Goal: Task Accomplishment & Management: Complete application form

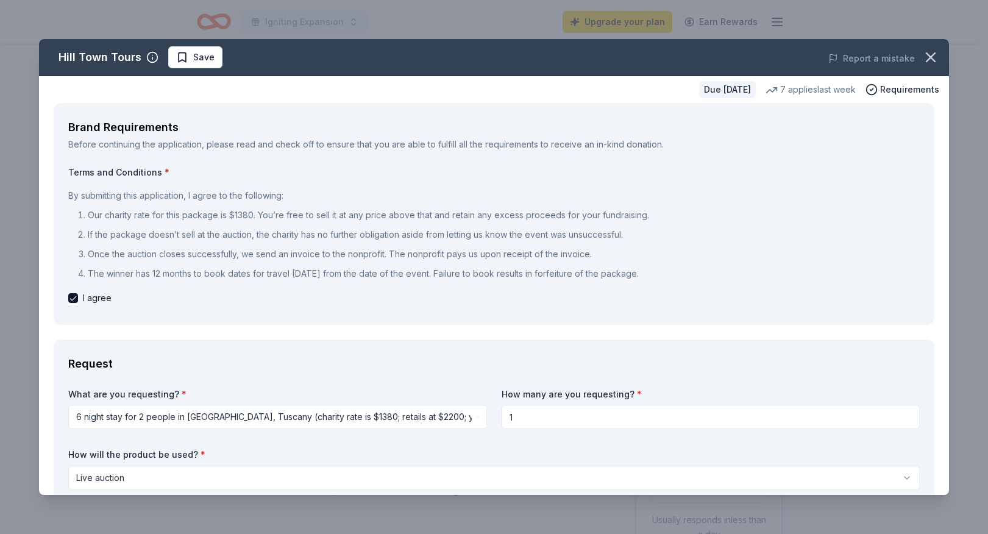
select select "liveAuction"
drag, startPoint x: 682, startPoint y: 273, endPoint x: 81, endPoint y: 145, distance: 613.9
click at [80, 145] on div "Brand Requirements Before continuing the application, please read and check off…" at bounding box center [494, 214] width 881 height 222
drag, startPoint x: 68, startPoint y: 122, endPoint x: 177, endPoint y: 193, distance: 129.9
click at [179, 193] on div "Brand Requirements Before continuing the application, please read and check off…" at bounding box center [494, 214] width 881 height 222
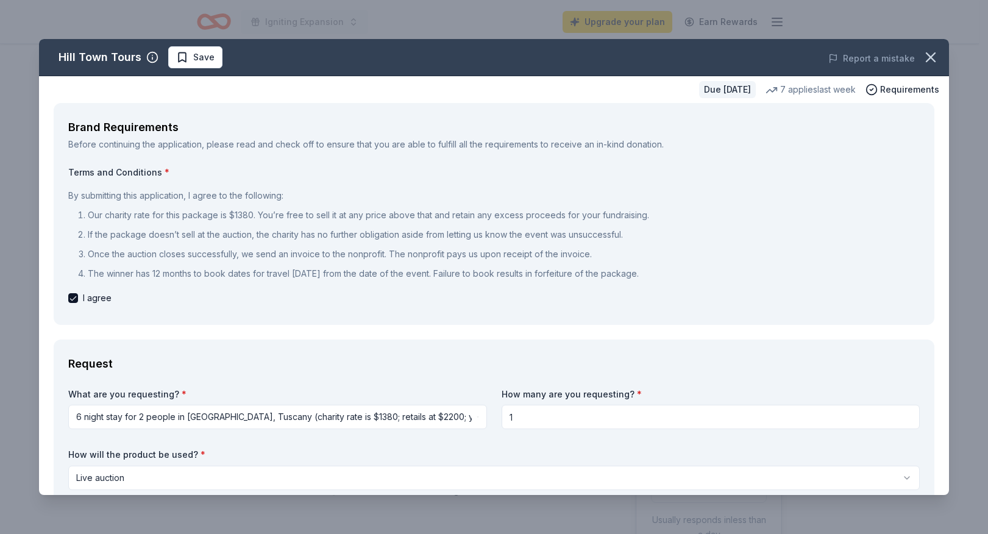
click at [188, 230] on p "If the package doesn’t sell at the auction, the charity has no further obligati…" at bounding box center [504, 234] width 832 height 15
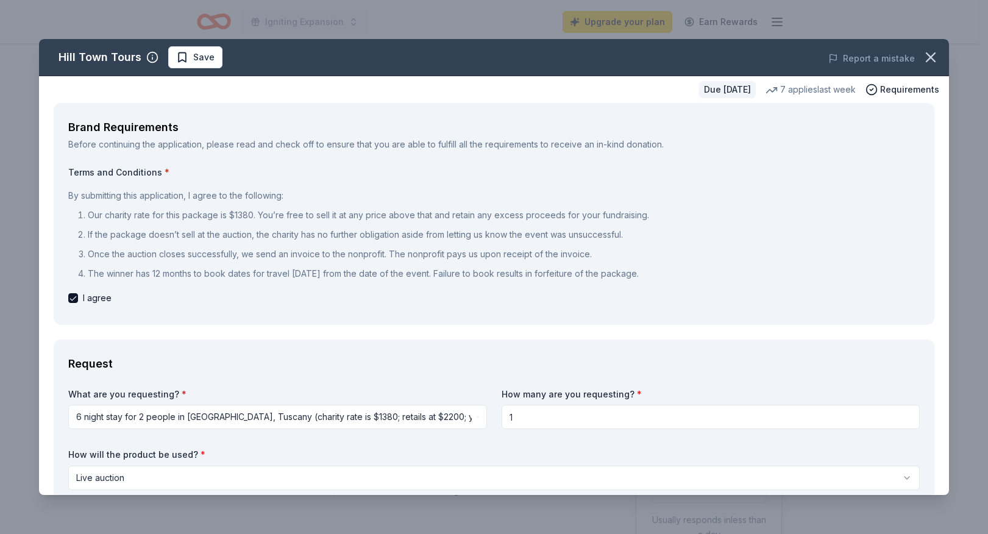
click at [188, 234] on p "If the package doesn’t sell at the auction, the charity has no further obligati…" at bounding box center [504, 234] width 832 height 15
click at [187, 234] on p "If the package doesn’t sell at the auction, the charity has no further obligati…" at bounding box center [504, 234] width 832 height 15
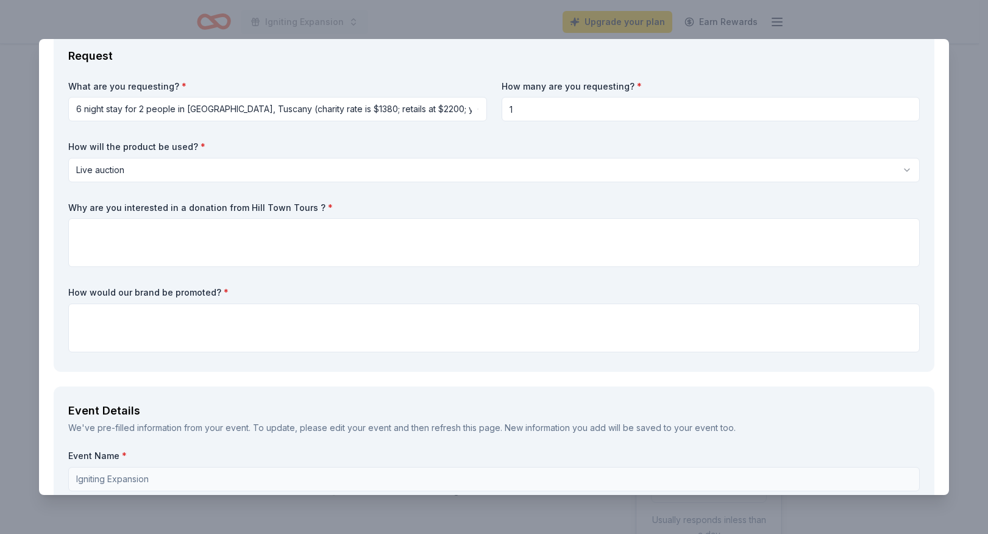
scroll to position [308, 0]
click at [131, 235] on textarea at bounding box center [494, 242] width 852 height 49
paste textarea "Spark Creativity is committed to expanding youth access to arts education as a …"
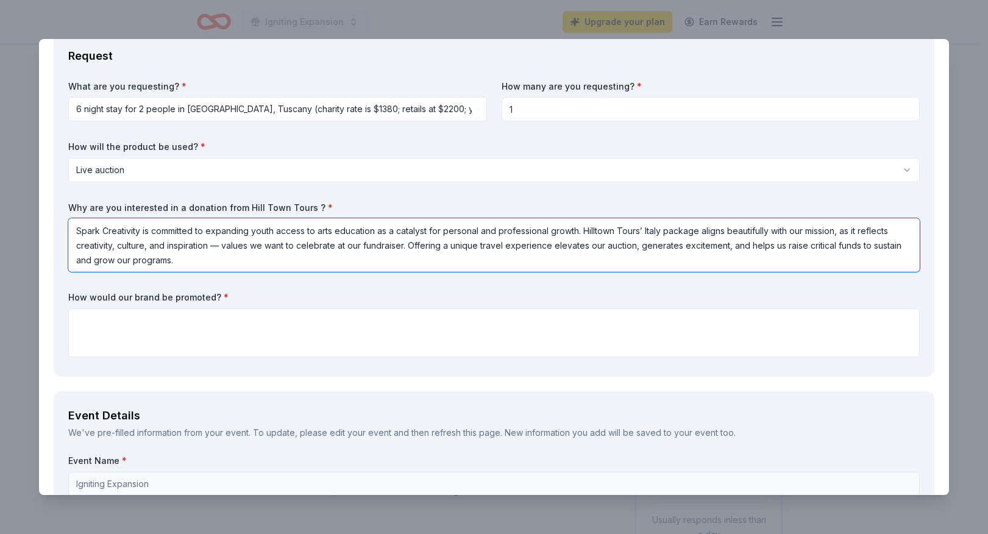
type textarea "Spark Creativity is committed to expanding youth access to arts education as a …"
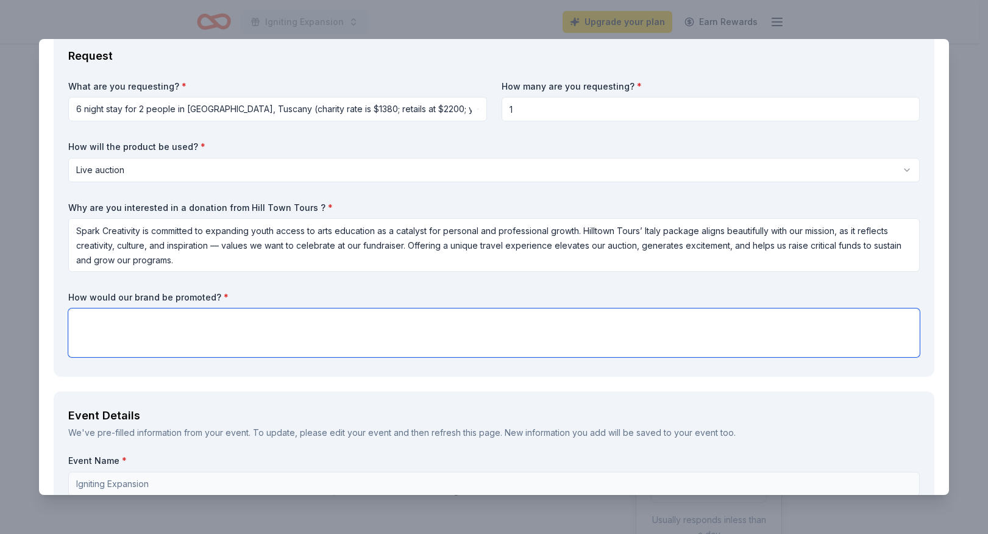
click at [121, 323] on textarea at bounding box center [494, 333] width 852 height 49
paste textarea "How Hilltown Tours’ brand will be promoted Recognition as the donor of our head…"
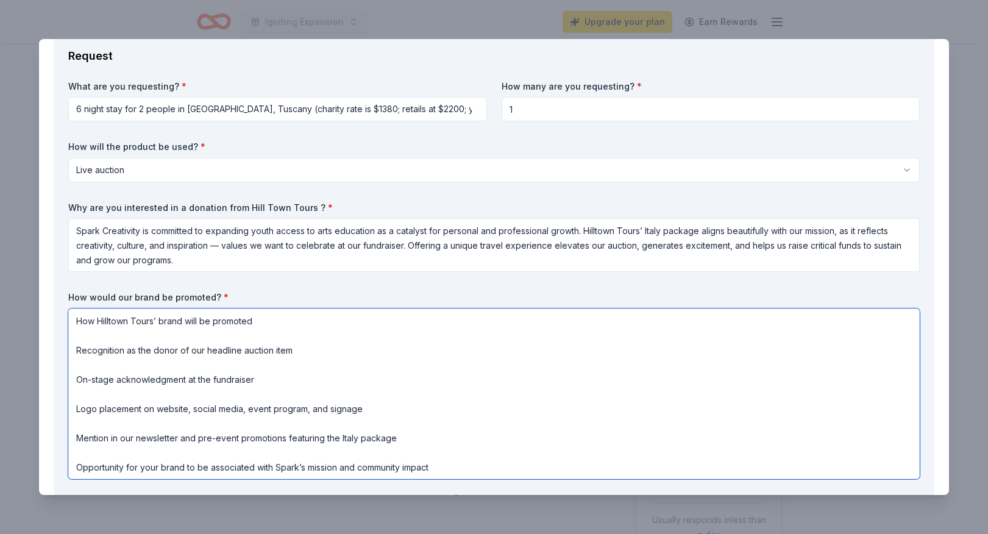
click at [76, 350] on textarea "How Hilltown Tours’ brand will be promoted Recognition as the donor of our head…" at bounding box center [494, 394] width 852 height 171
click at [78, 381] on textarea "How Hilltown Tours’ brand will be promoted --Recognition as the donor of our he…" at bounding box center [494, 394] width 852 height 171
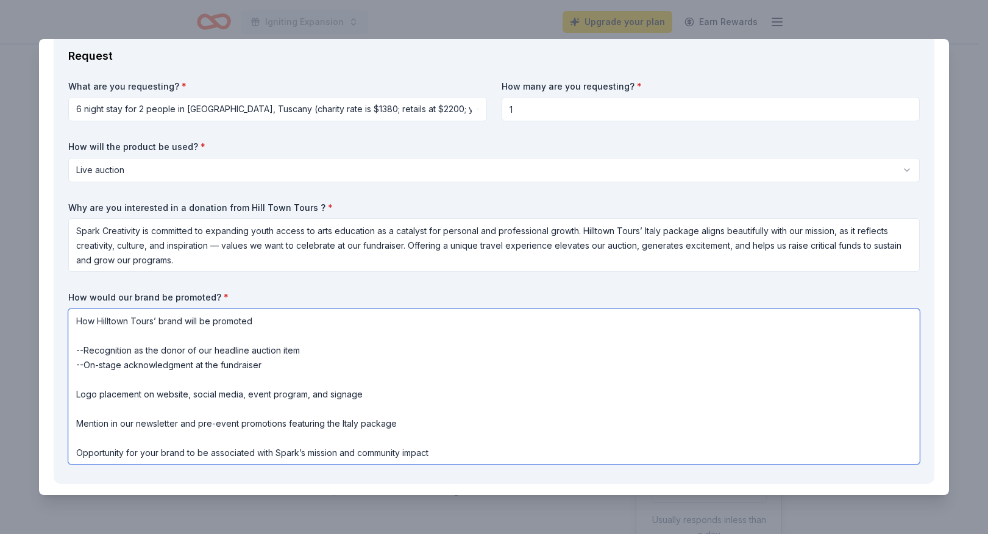
click at [76, 393] on textarea "How Hilltown Tours’ brand will be promoted --Recognition as the donor of our he…" at bounding box center [494, 387] width 852 height 156
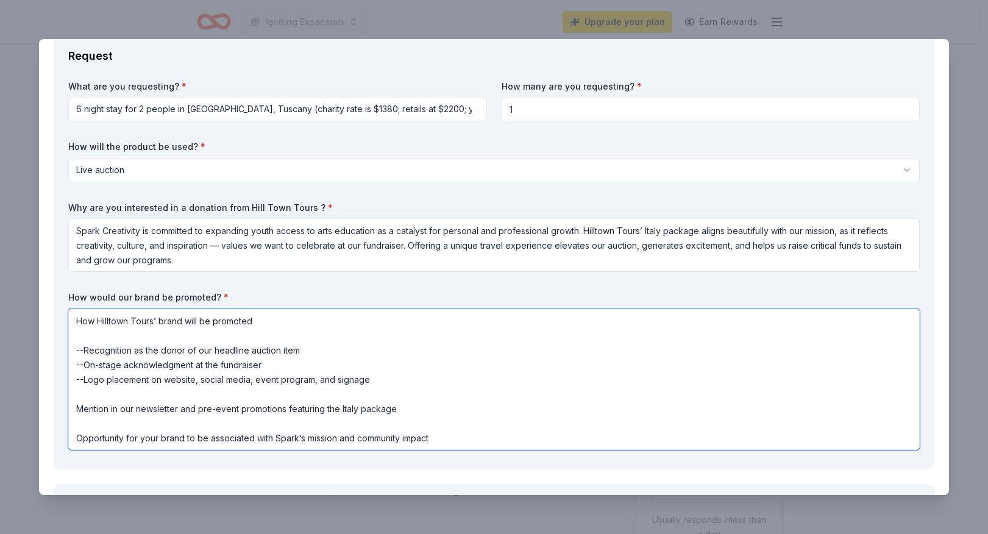
click at [75, 410] on textarea "How Hilltown Tours’ brand will be promoted --Recognition as the donor of our he…" at bounding box center [494, 379] width 852 height 141
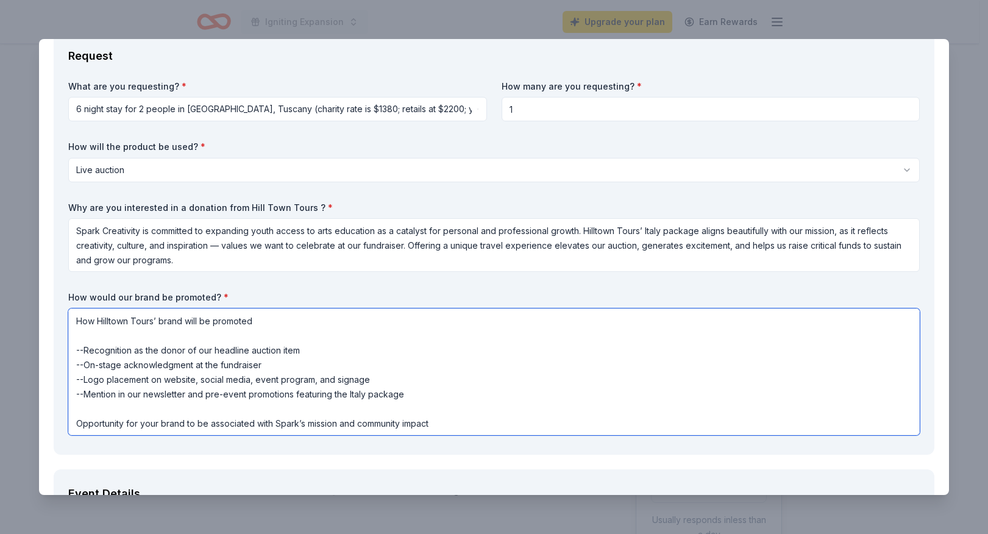
click at [77, 423] on textarea "How Hilltown Tours’ brand will be promoted --Recognition as the donor of our he…" at bounding box center [494, 372] width 852 height 127
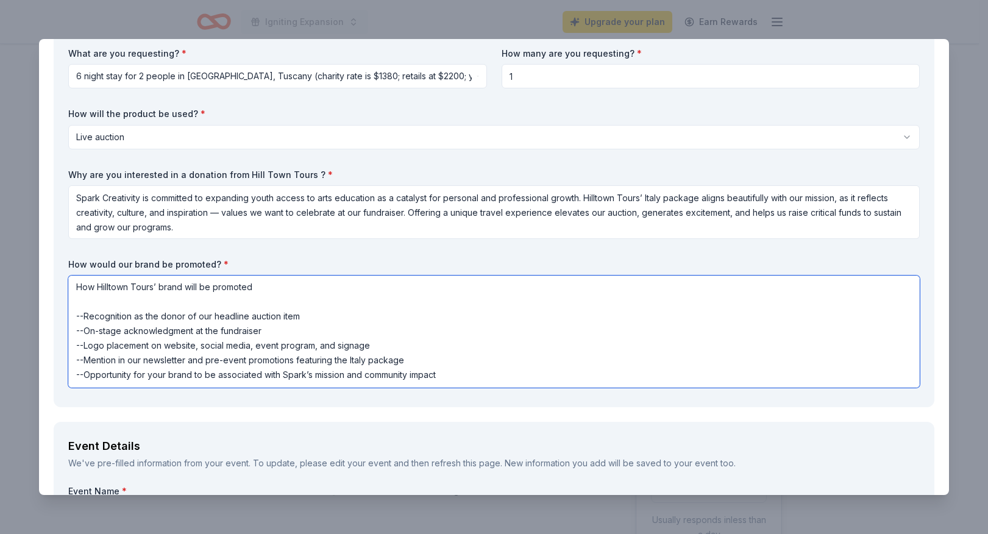
scroll to position [355, 0]
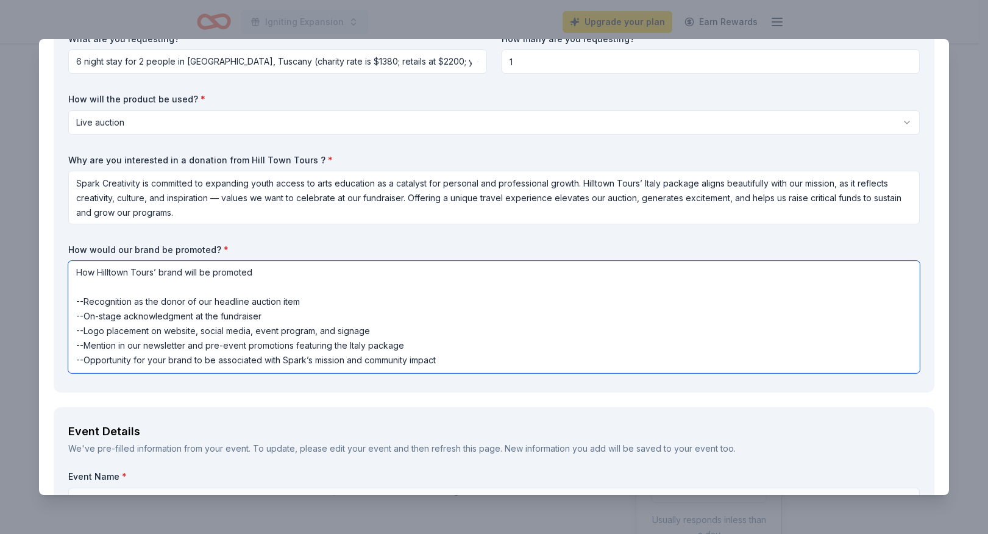
type textarea "How Hilltown Tours’ brand will be promoted --Recognition as the donor of our he…"
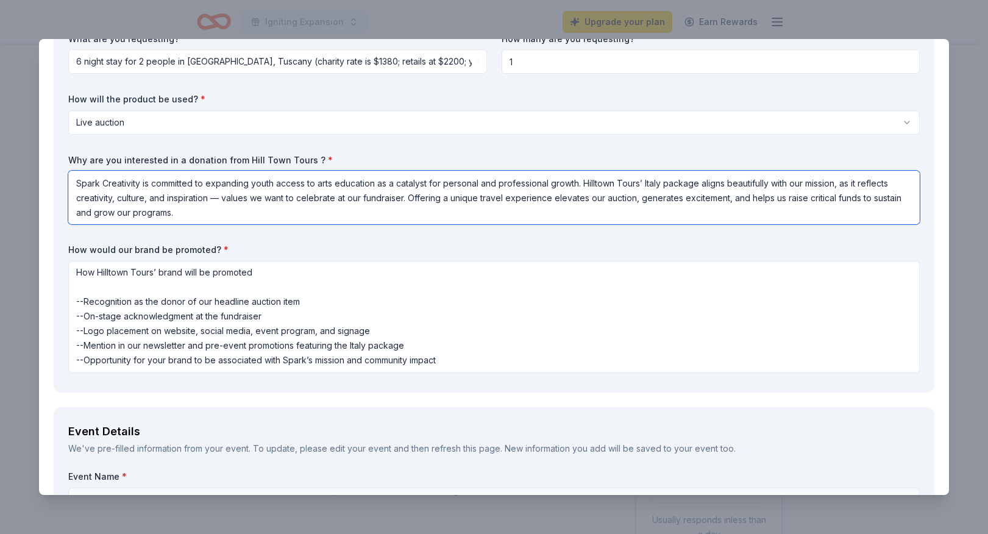
drag, startPoint x: 250, startPoint y: 218, endPoint x: 68, endPoint y: 174, distance: 187.7
click at [66, 174] on div "Request What are you requesting? * 6 night stay for 2 people in [GEOGRAPHIC_DAT…" at bounding box center [494, 188] width 881 height 409
paste textarea "dedica"
type textarea "Spark Creativity is dedicated to expanding youth access to arts education as a …"
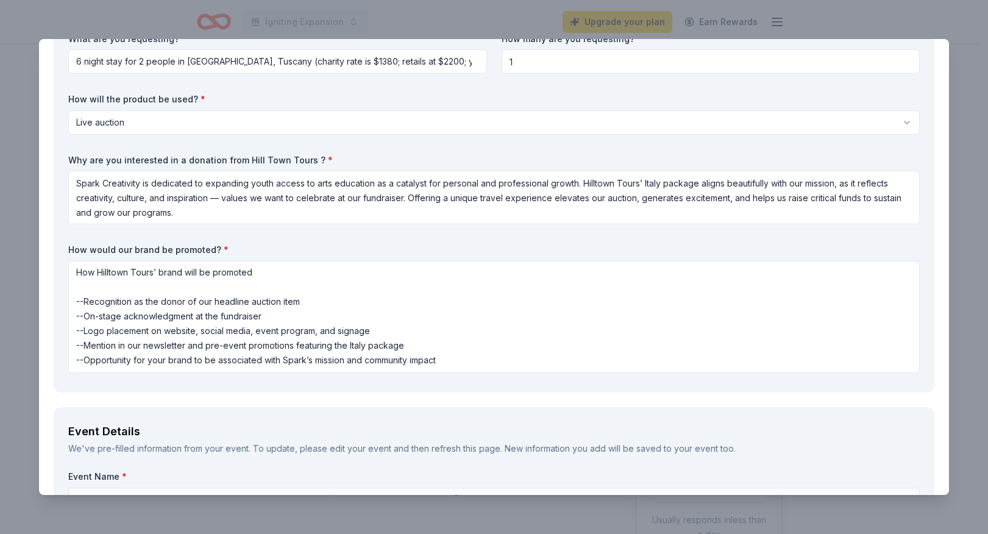
click at [418, 373] on div "What are you requesting? * 6 night stay for 2 people in [GEOGRAPHIC_DATA], [GEO…" at bounding box center [494, 205] width 852 height 345
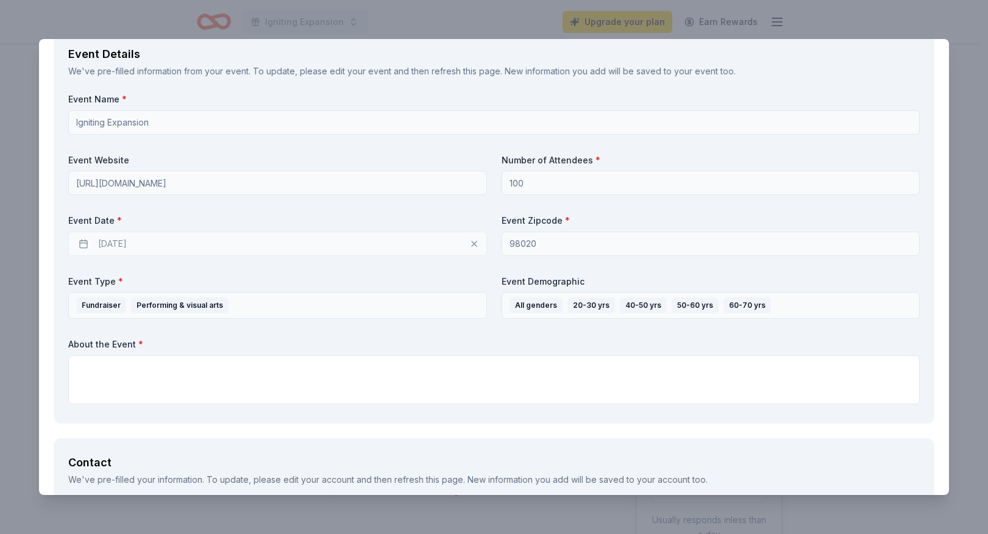
scroll to position [745, 0]
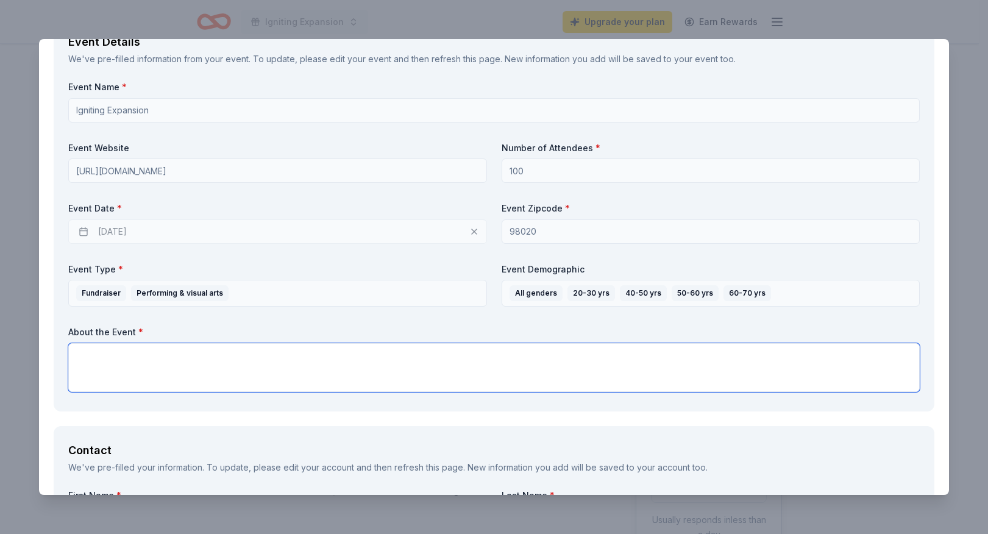
click at [90, 354] on textarea at bounding box center [494, 367] width 852 height 49
paste textarea "Event Name: Ignite the Future: Spark’s Celebration of Growth Date: [DATE] Locat…"
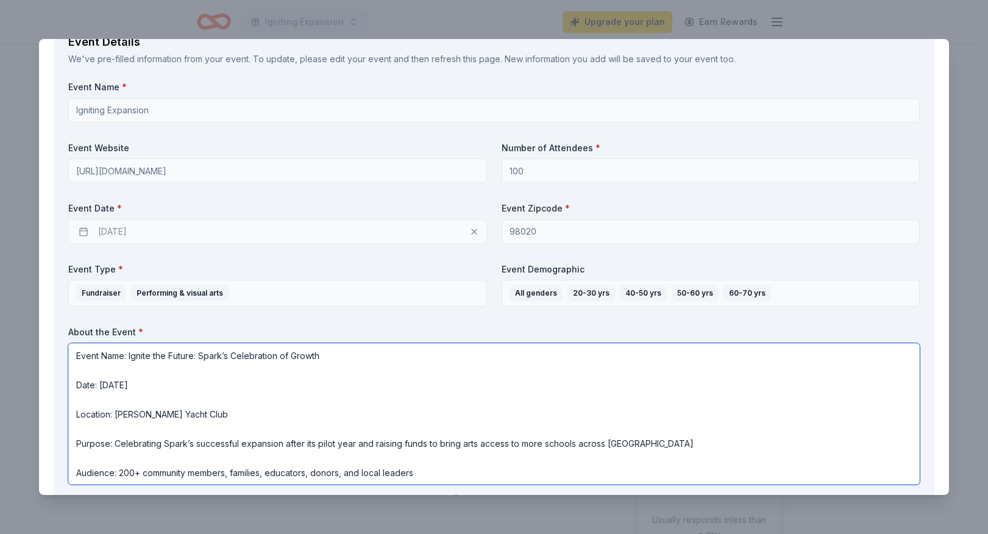
click at [77, 385] on textarea "Event Name: Ignite the Future: Spark’s Celebration of Growth Date: [DATE] Locat…" at bounding box center [494, 413] width 852 height 141
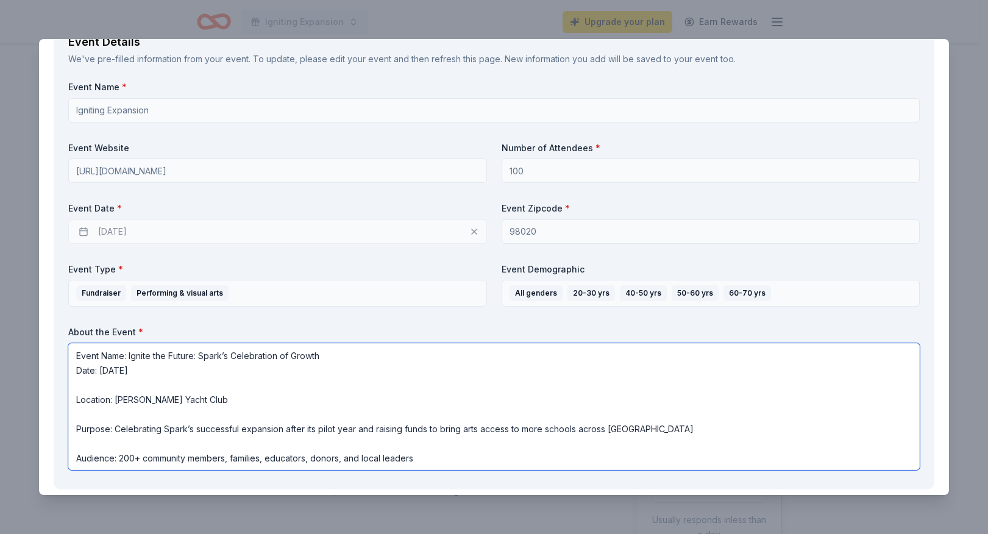
click at [76, 399] on textarea "Event Name: Ignite the Future: Spark’s Celebration of Growth Date: [DATE] Locat…" at bounding box center [494, 406] width 852 height 127
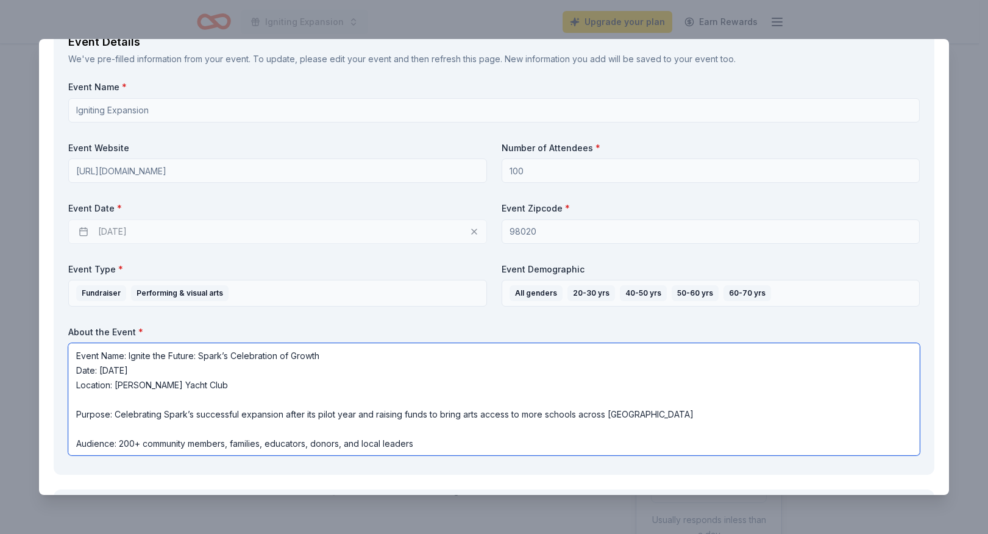
click at [211, 386] on textarea "Event Name: Ignite the Future: Spark’s Celebration of Growth Date: [DATE] Locat…" at bounding box center [494, 399] width 852 height 112
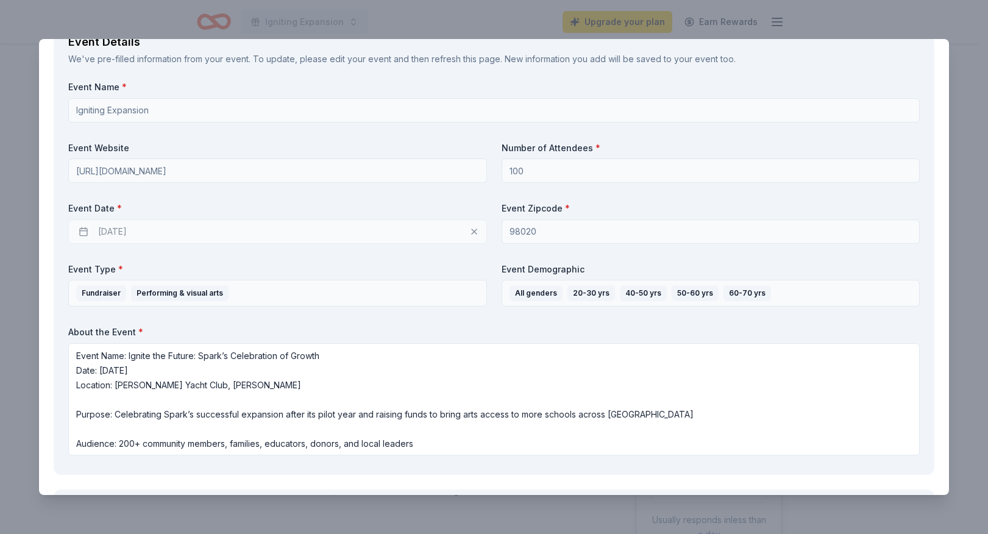
click at [129, 336] on label "About the Event *" at bounding box center [494, 332] width 852 height 12
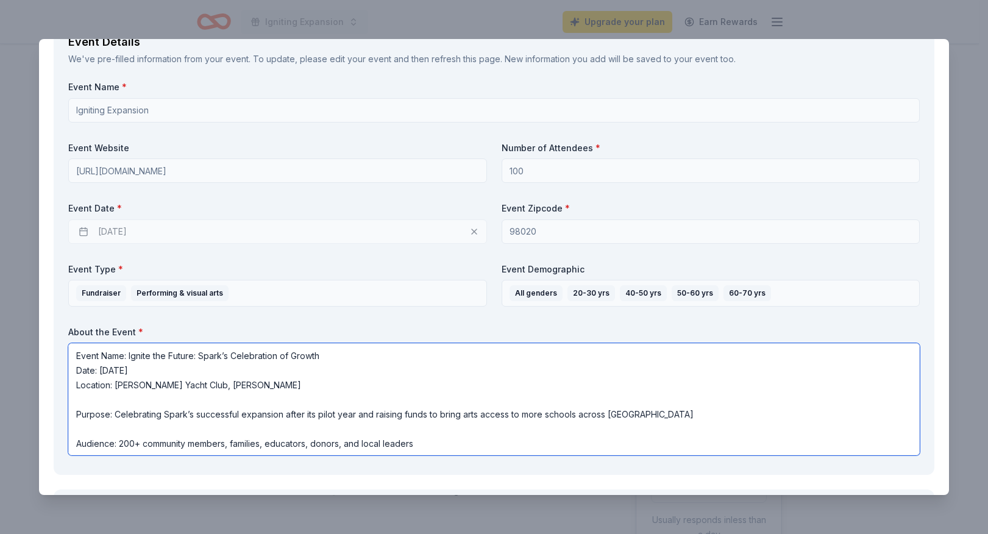
click at [255, 389] on textarea "Event Name: Ignite the Future: Spark’s Celebration of Growth Date: [DATE] Locat…" at bounding box center [494, 399] width 852 height 112
click at [76, 415] on textarea "Event Name: Ignite the Future: Spark’s Celebration of Growth Date: [DATE] Locat…" at bounding box center [494, 399] width 852 height 112
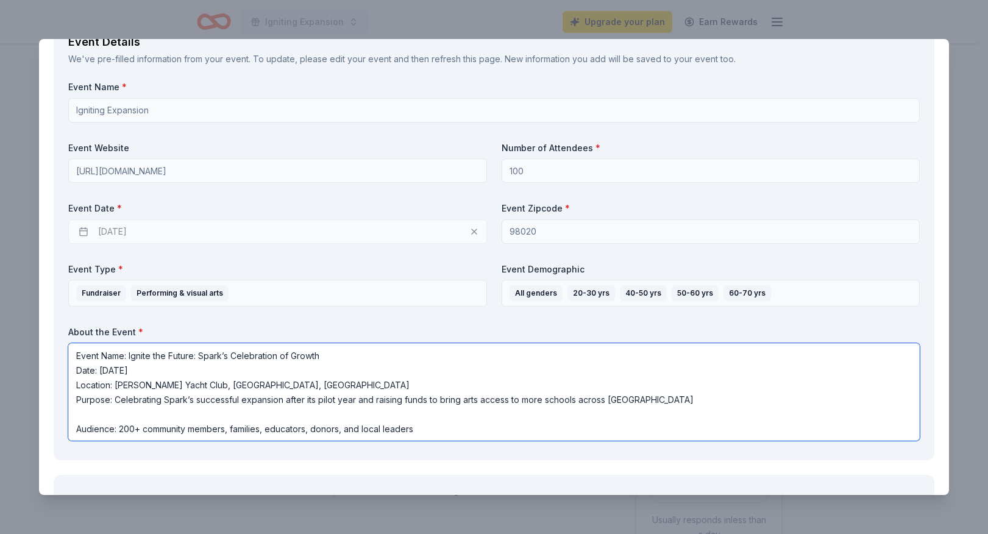
click at [74, 431] on textarea "Event Name: Ignite the Future: Spark’s Celebration of Growth Date: [DATE] Locat…" at bounding box center [494, 392] width 852 height 98
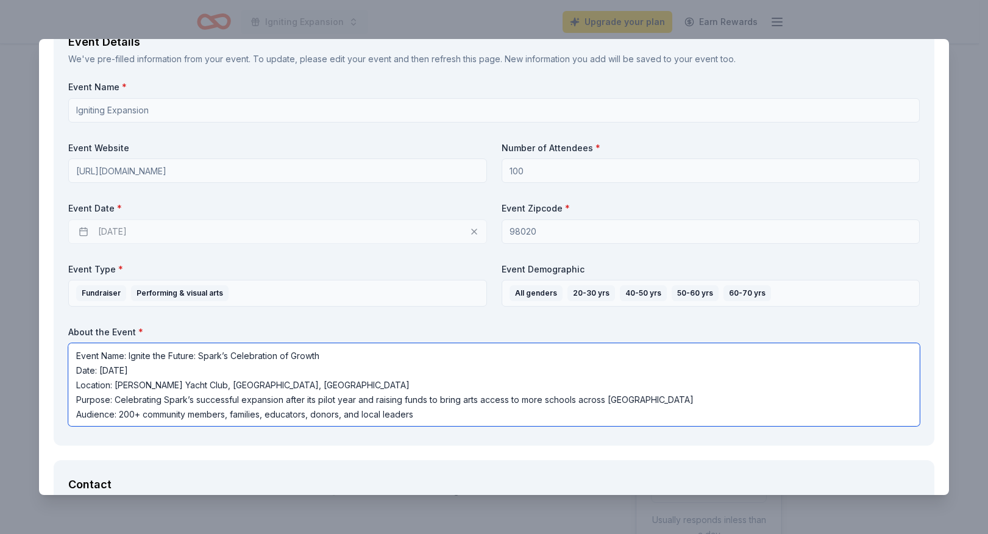
drag, startPoint x: 135, startPoint y: 416, endPoint x: 120, endPoint y: 416, distance: 15.2
click at [120, 416] on textarea "Event Name: Ignite the Future: Spark’s Celebration of Growth Date: [DATE] Locat…" at bounding box center [494, 384] width 852 height 83
type textarea "Event Name: Ignite the Future: Spark’s Celebration of Growth Date: [DATE] Locat…"
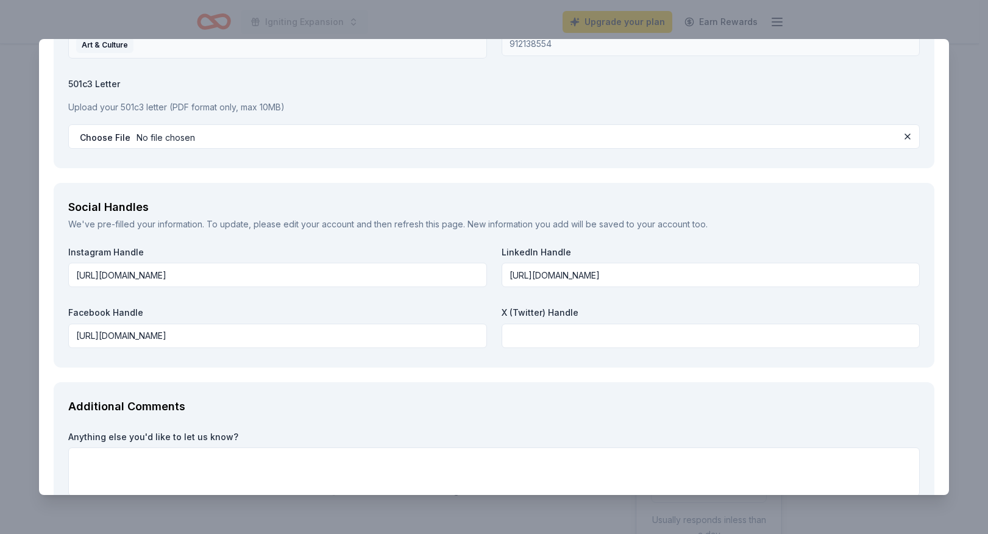
scroll to position [1669, 0]
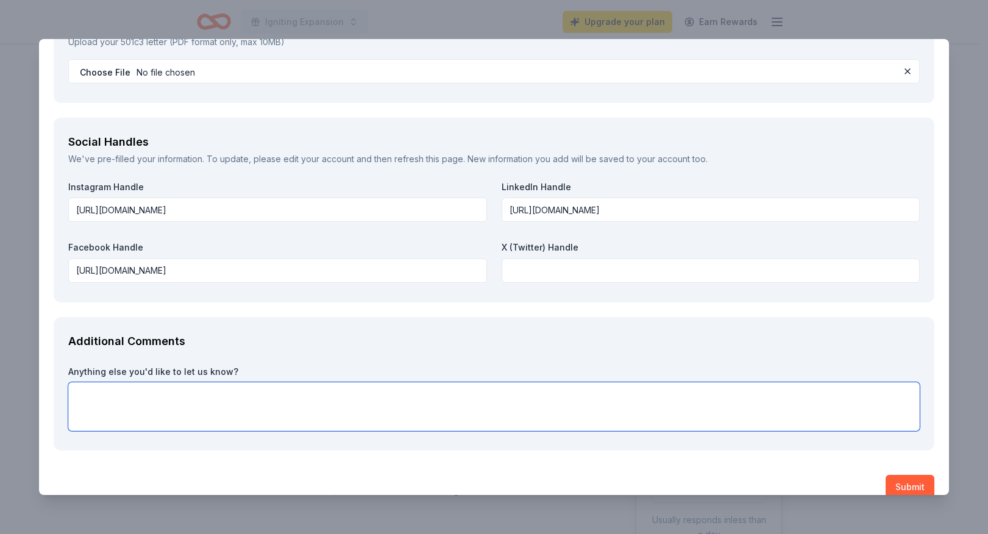
click at [102, 395] on textarea at bounding box center [494, 406] width 852 height 49
paste textarea "We are grateful for the opportunity to partner with Hilltown Tours and believe …"
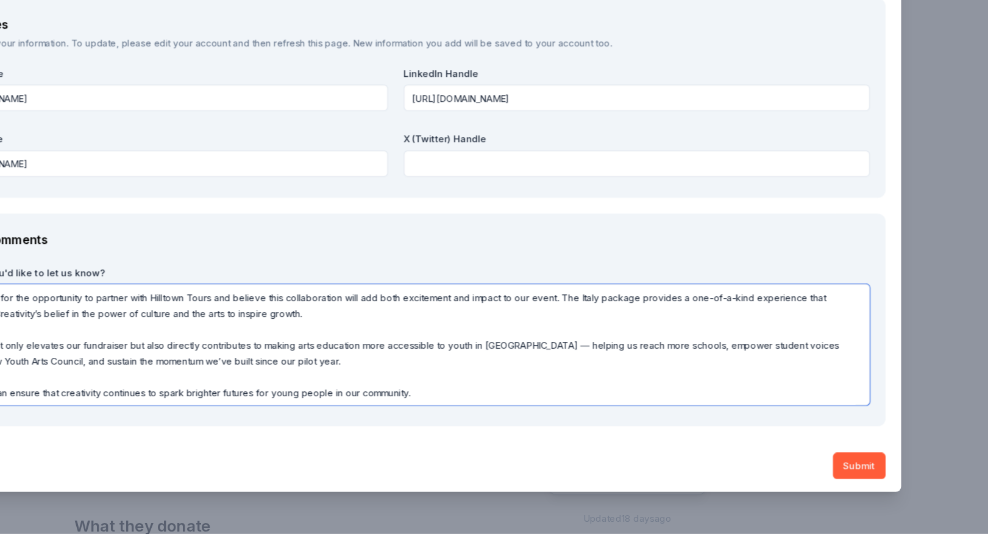
scroll to position [0, 0]
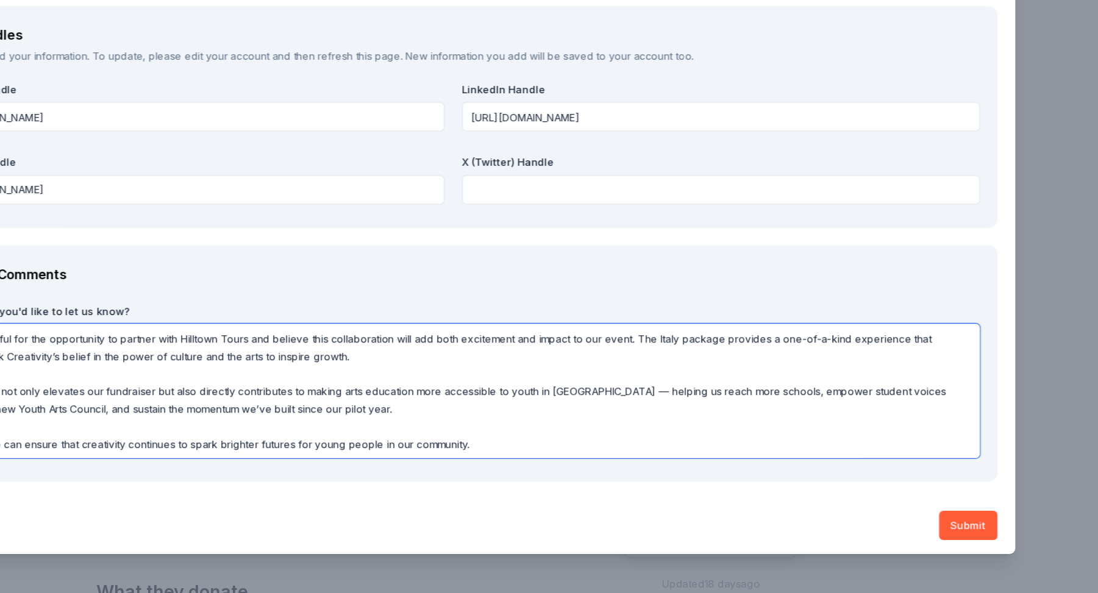
type textarea "We are grateful for the opportunity to partner with Hilltown Tours and believe …"
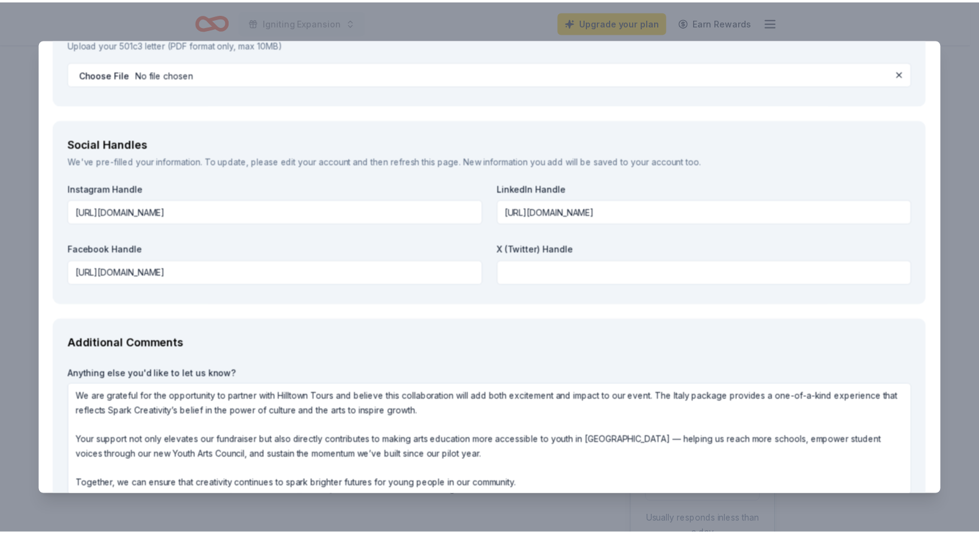
scroll to position [1752, 0]
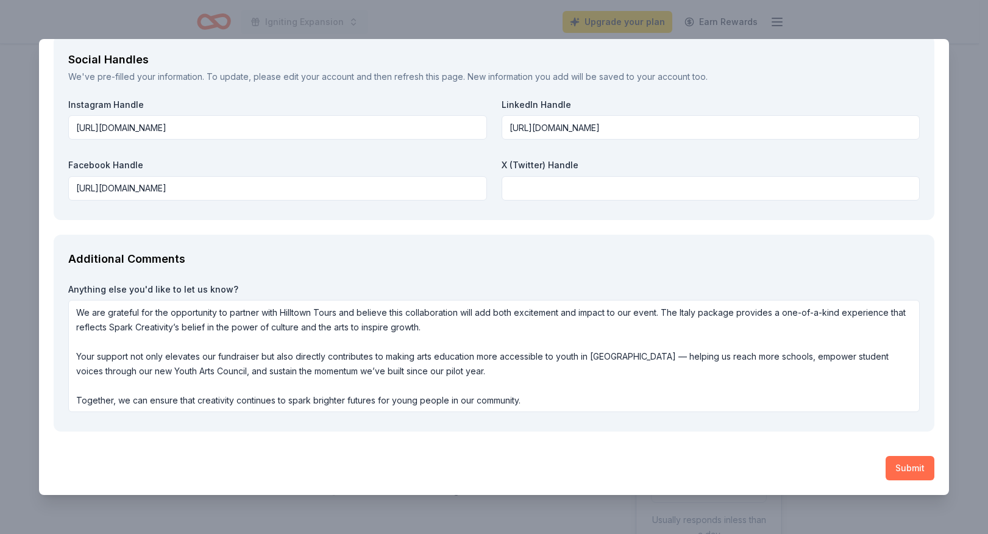
click at [910, 467] on button "Submit" at bounding box center [910, 468] width 49 height 24
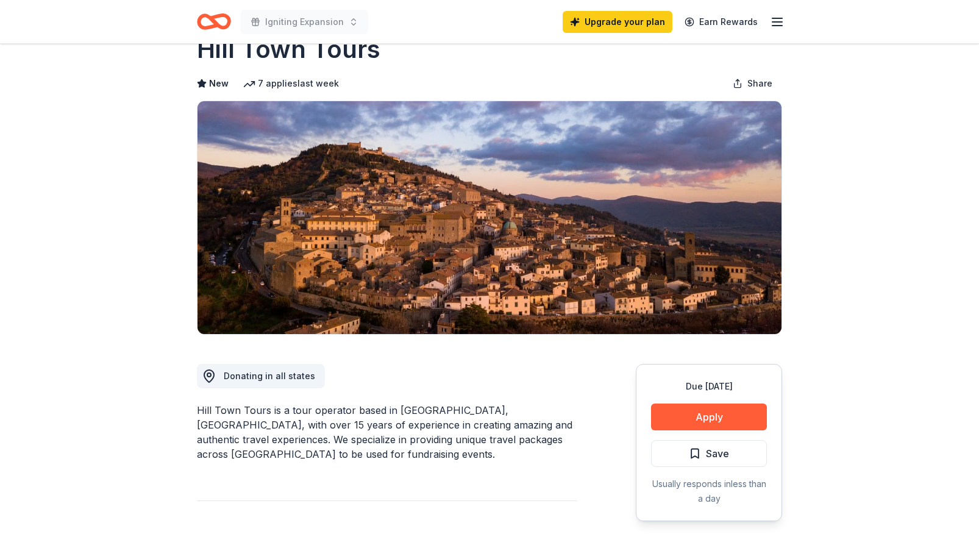
scroll to position [0, 0]
